Goal: Transaction & Acquisition: Purchase product/service

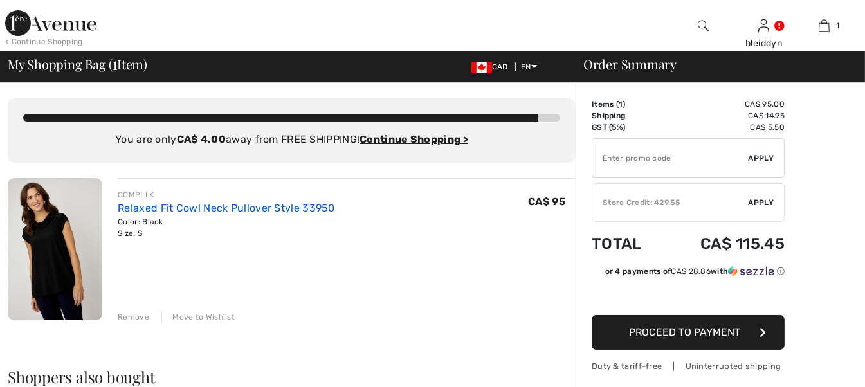
scroll to position [193, 0]
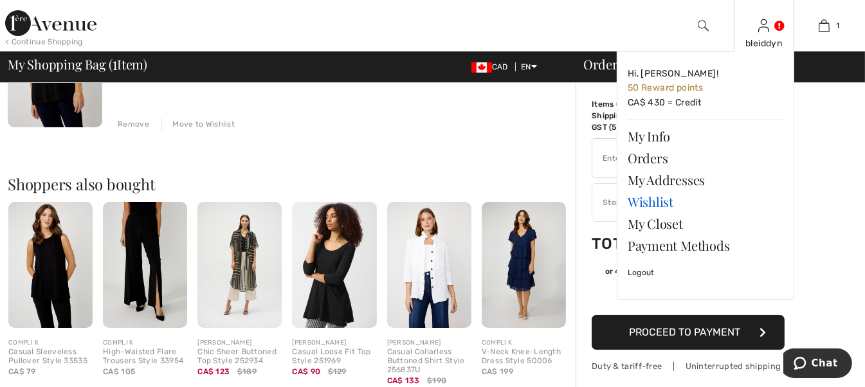
click at [646, 201] on link "Wishlist" at bounding box center [706, 202] width 156 height 22
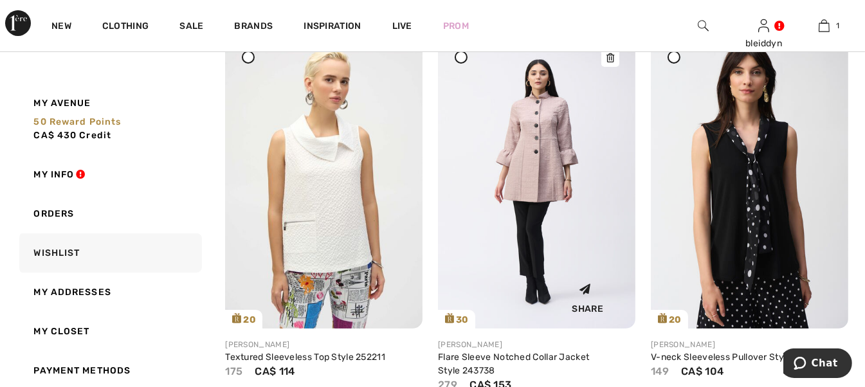
scroll to position [257, 0]
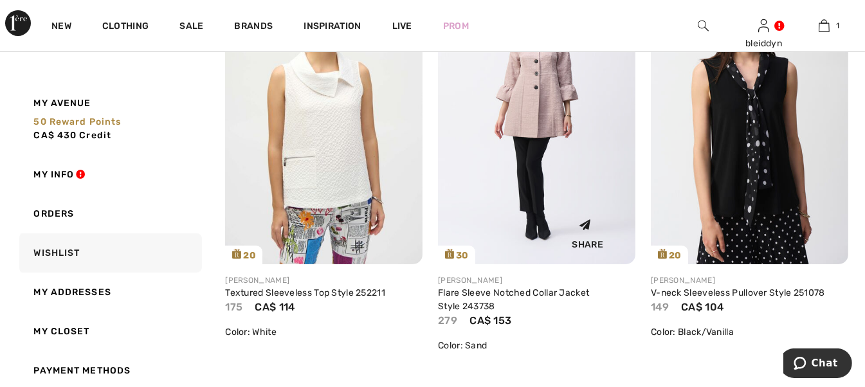
click at [543, 209] on div "Share" at bounding box center [537, 232] width 178 height 46
click at [520, 110] on img at bounding box center [536, 116] width 197 height 296
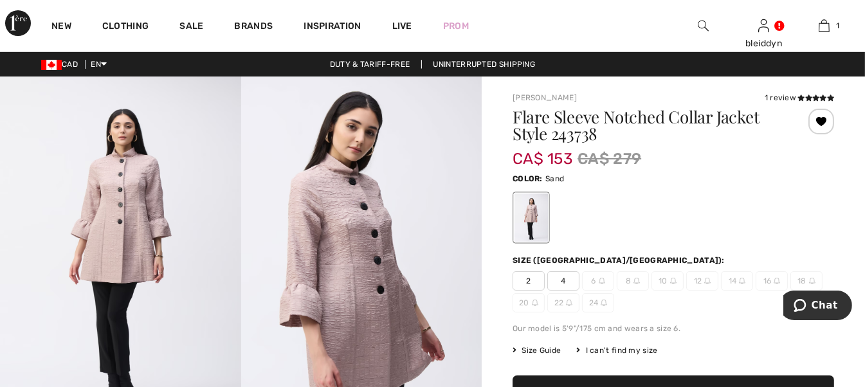
click at [802, 277] on span "18" at bounding box center [806, 280] width 32 height 19
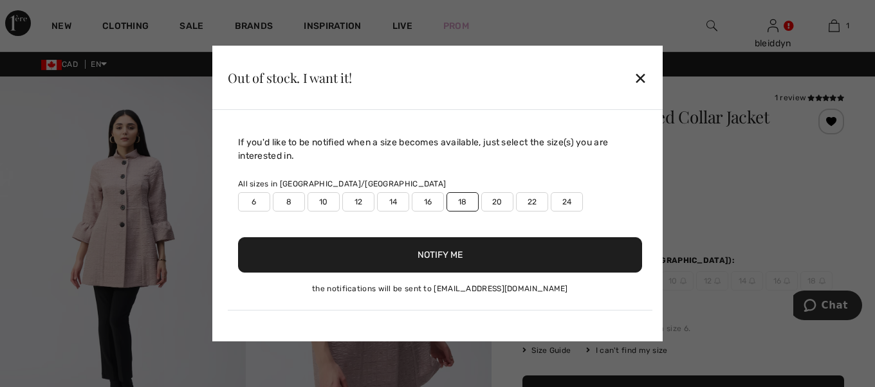
click at [813, 283] on div at bounding box center [437, 193] width 875 height 387
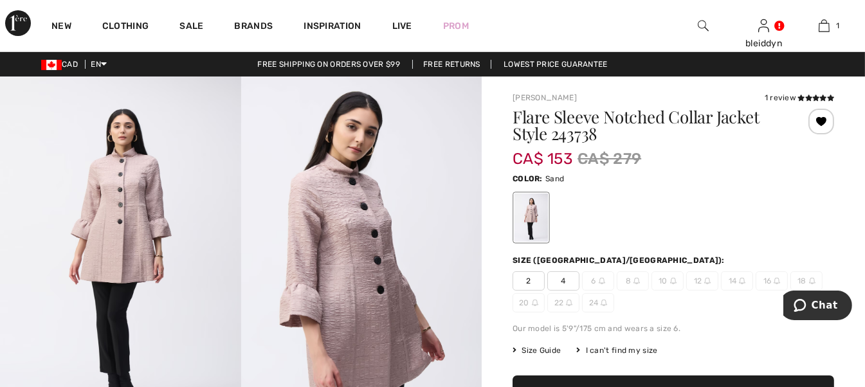
click at [807, 280] on span "18" at bounding box center [806, 280] width 32 height 19
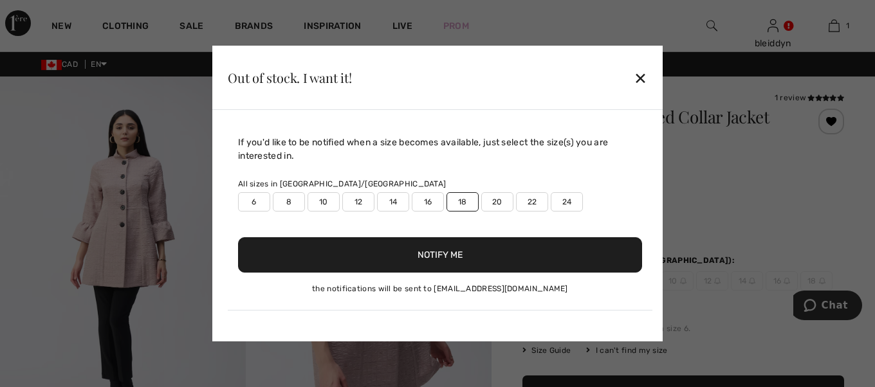
click at [432, 254] on button "Notify Me" at bounding box center [440, 254] width 404 height 35
click at [639, 53] on div "Out of stock. I want it! ✕" at bounding box center [437, 78] width 450 height 64
click at [639, 75] on div "✕" at bounding box center [640, 77] width 14 height 27
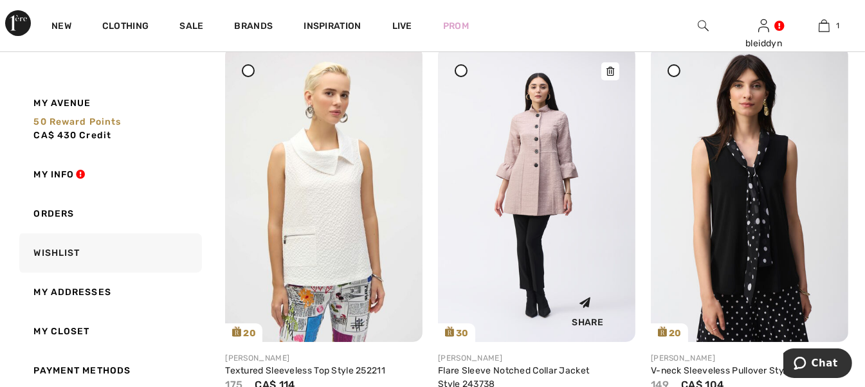
scroll to position [244, 0]
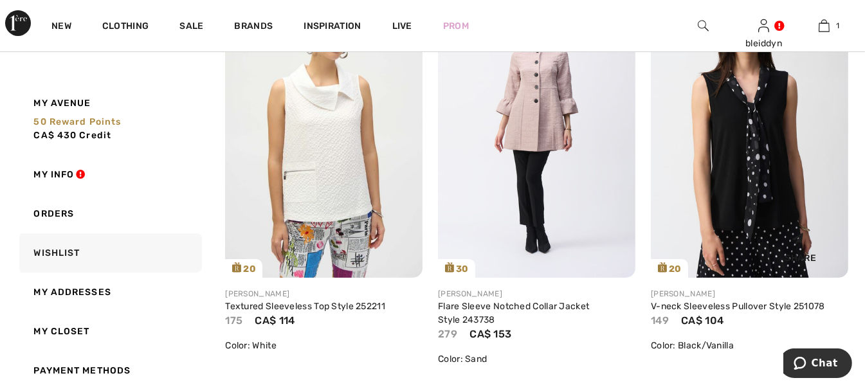
click at [759, 159] on img at bounding box center [749, 130] width 197 height 296
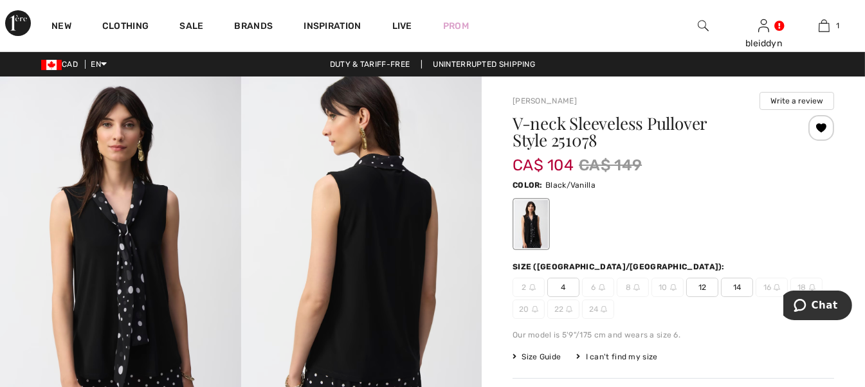
click at [561, 285] on span "4" at bounding box center [563, 287] width 32 height 19
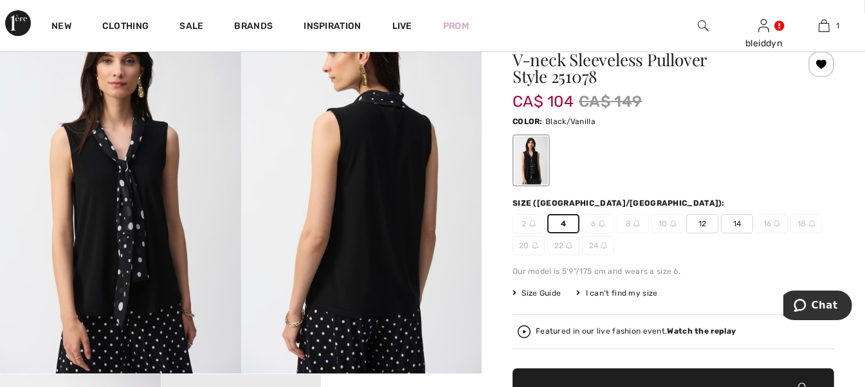
scroll to position [129, 0]
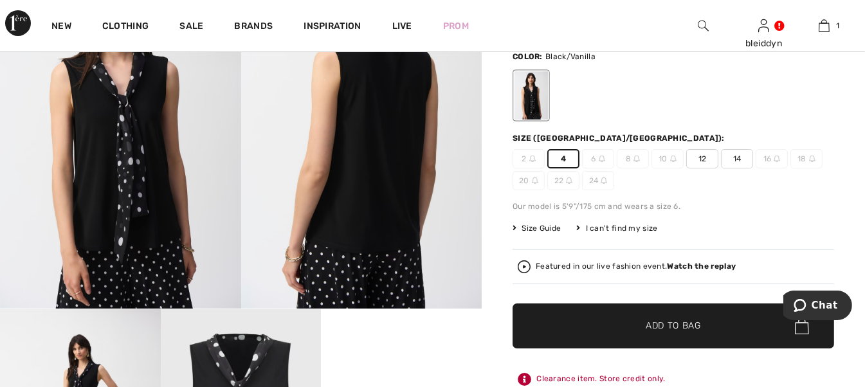
click at [670, 322] on span "Add to Bag" at bounding box center [673, 327] width 55 height 14
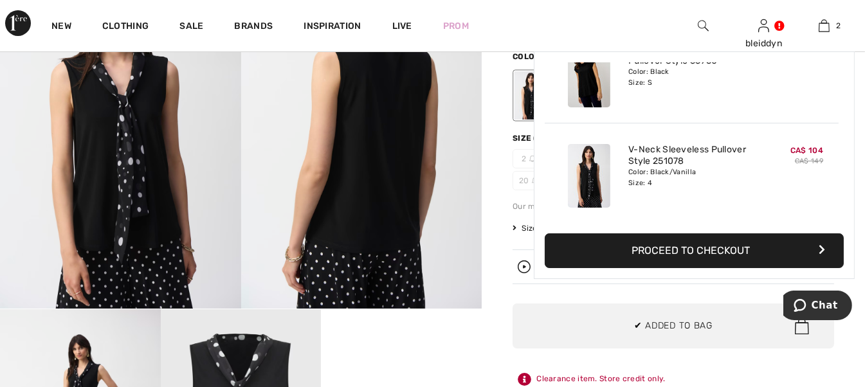
scroll to position [0, 0]
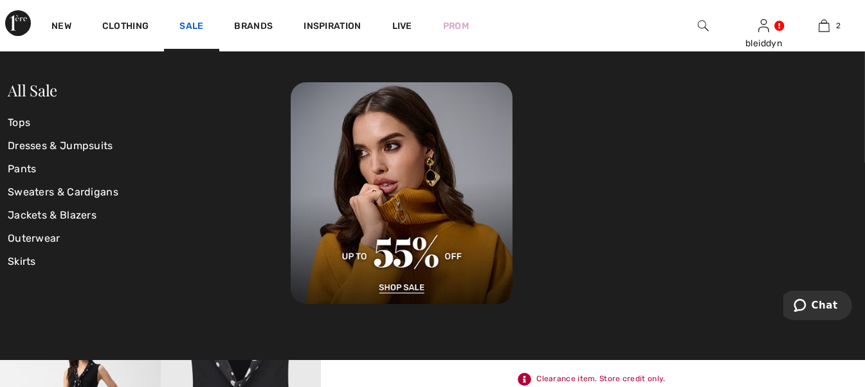
click at [187, 27] on link "Sale" at bounding box center [191, 28] width 24 height 14
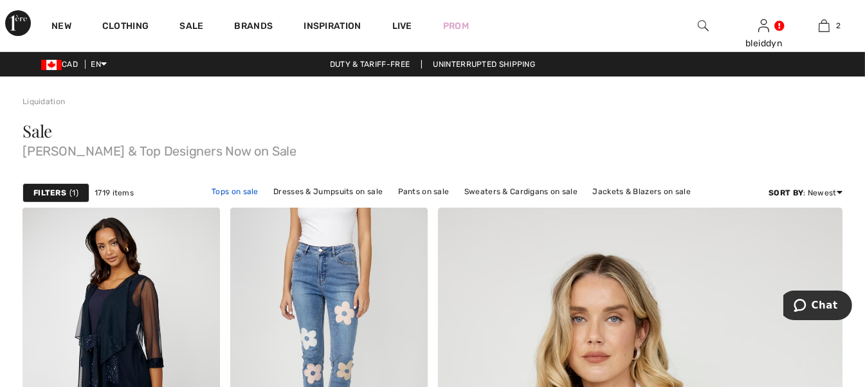
click at [238, 190] on link "Tops on sale" at bounding box center [235, 191] width 60 height 17
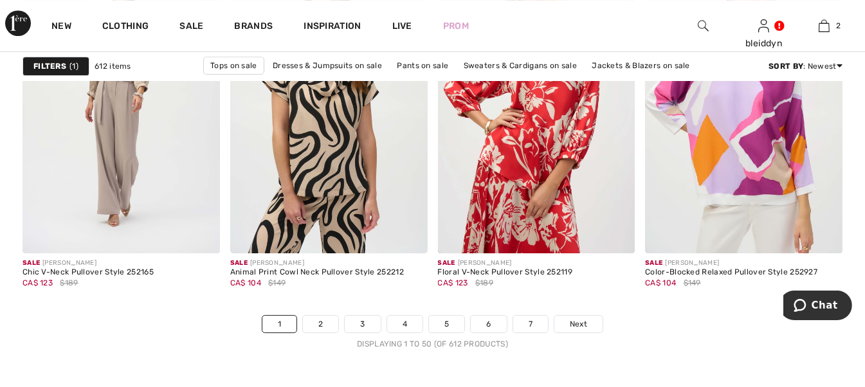
scroll to position [5594, 0]
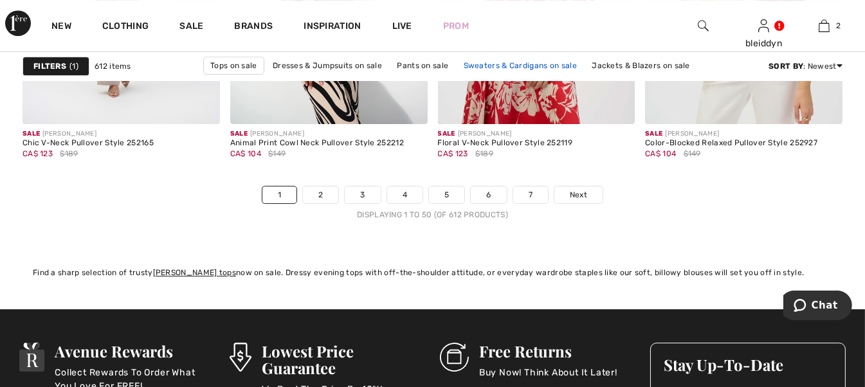
click at [513, 60] on link "Sweaters & Cardigans on sale" at bounding box center [520, 65] width 126 height 17
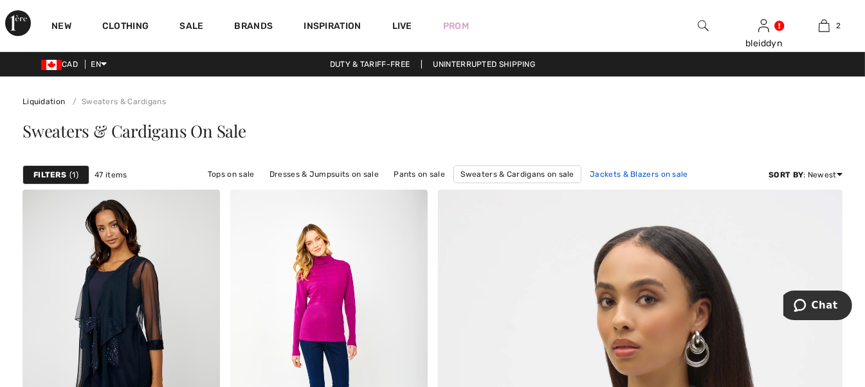
click at [628, 170] on link "Jackets & Blazers on sale" at bounding box center [638, 174] width 111 height 17
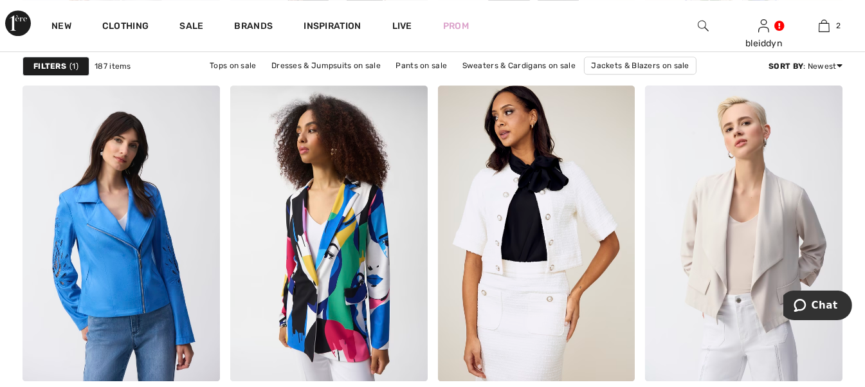
scroll to position [5659, 0]
